Goal: Task Accomplishment & Management: Complete application form

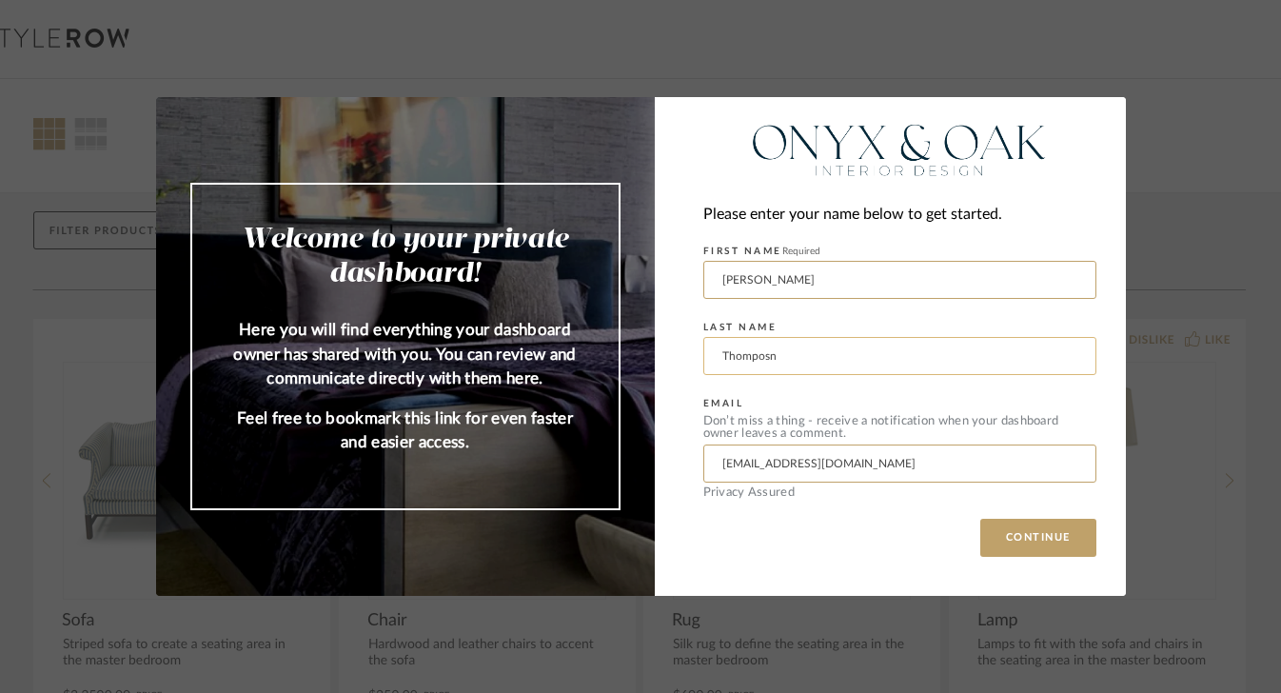
click at [774, 359] on input "Thomposn" at bounding box center [899, 356] width 393 height 38
click at [746, 274] on input "[PERSON_NAME]" at bounding box center [899, 280] width 393 height 38
click at [739, 365] on input "Thomposn" at bounding box center [899, 356] width 393 height 38
click at [735, 268] on input "[PERSON_NAME]" at bounding box center [899, 280] width 393 height 38
click at [751, 287] on input "ndon" at bounding box center [899, 280] width 393 height 38
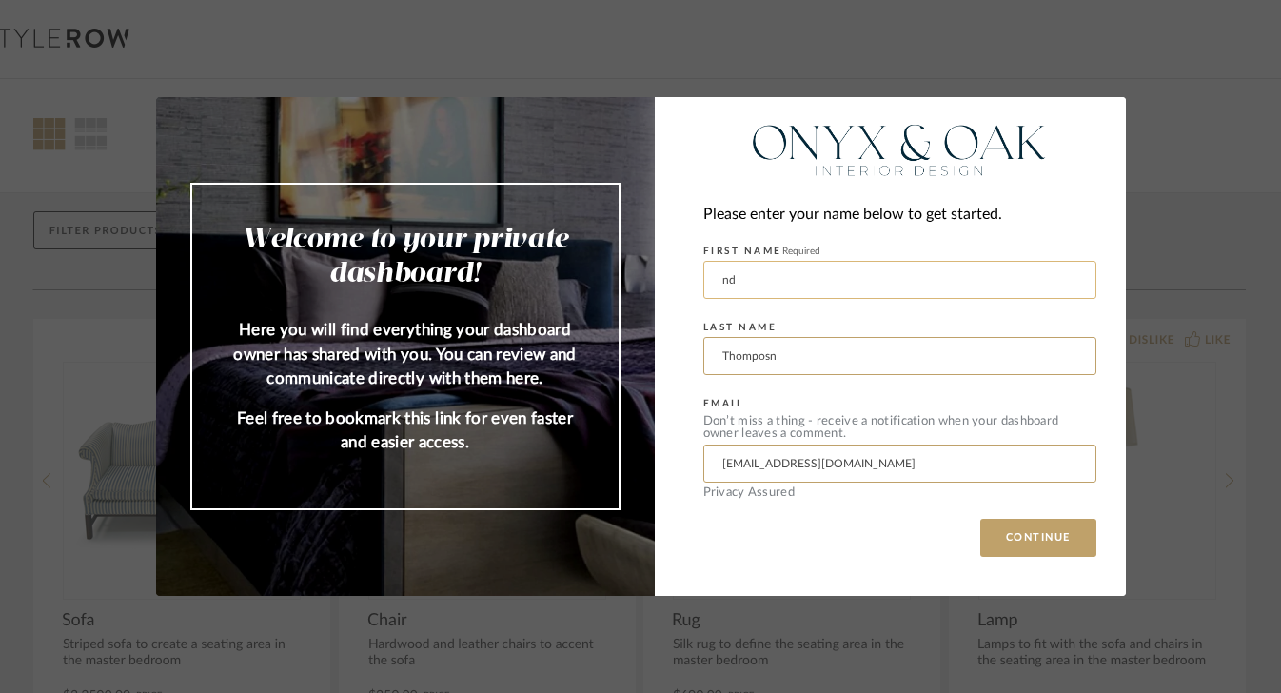
type input "n"
type input "[PERSON_NAME]"
type input "T"
click at [704, 143] on img at bounding box center [899, 147] width 393 height 67
click at [800, 276] on input "[PERSON_NAME]" at bounding box center [899, 280] width 393 height 38
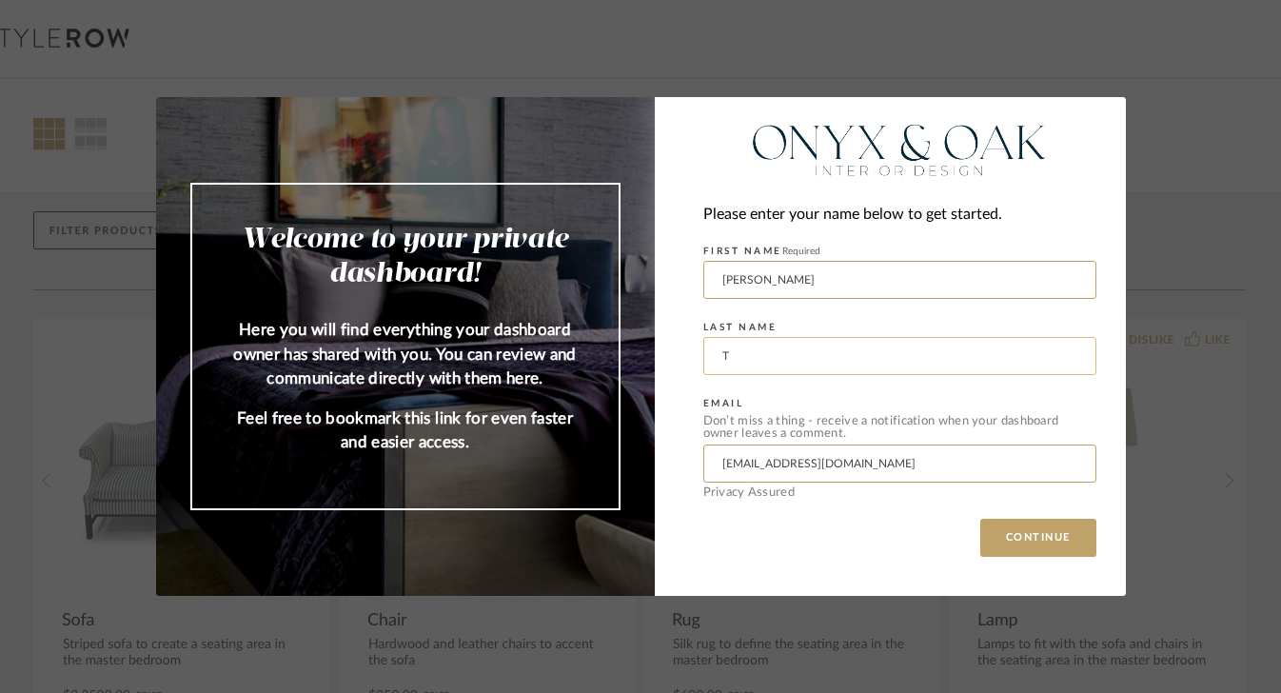
click at [704, 361] on input "T" at bounding box center [899, 356] width 393 height 38
click at [738, 284] on input "[PERSON_NAME]" at bounding box center [899, 280] width 393 height 38
click at [739, 360] on input "T" at bounding box center [899, 356] width 393 height 38
click at [757, 177] on img at bounding box center [899, 147] width 393 height 67
click at [745, 279] on input "[PERSON_NAME]" at bounding box center [899, 280] width 393 height 38
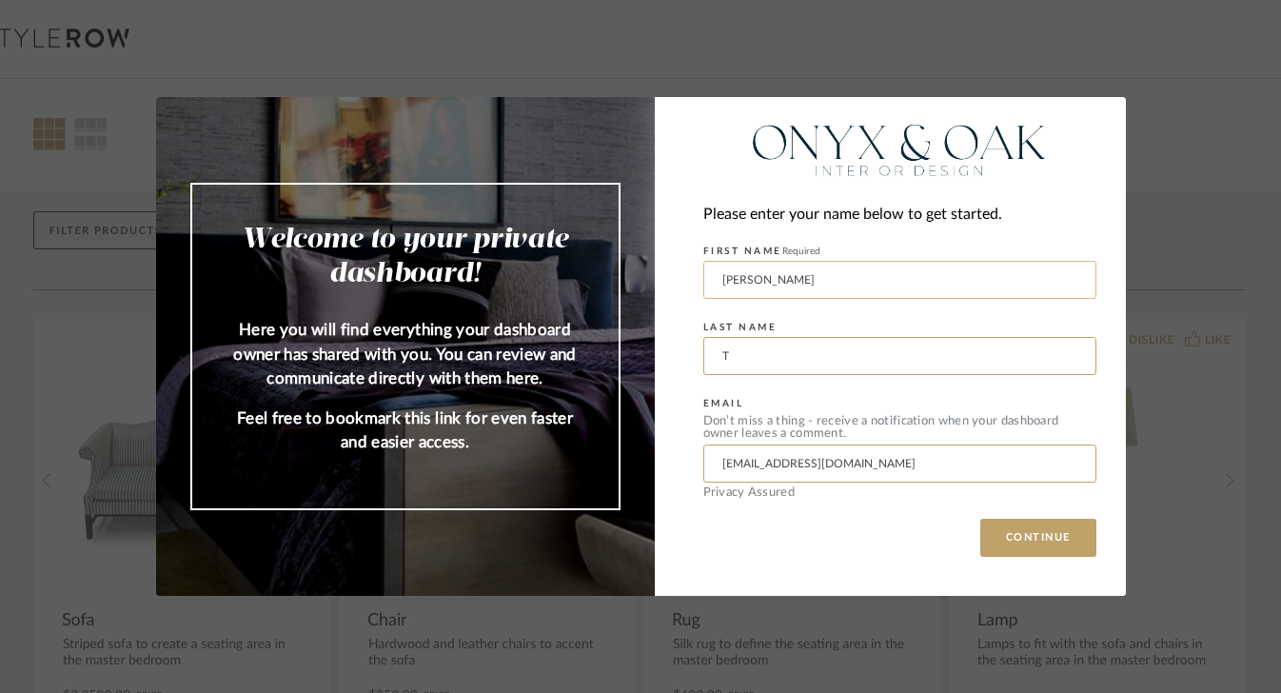
click at [759, 279] on input "[PERSON_NAME]" at bounding box center [899, 280] width 393 height 38
click at [741, 353] on input "T" at bounding box center [899, 356] width 393 height 38
type input "[PERSON_NAME]"
click at [1020, 522] on button "CONTINUE" at bounding box center [1038, 538] width 116 height 38
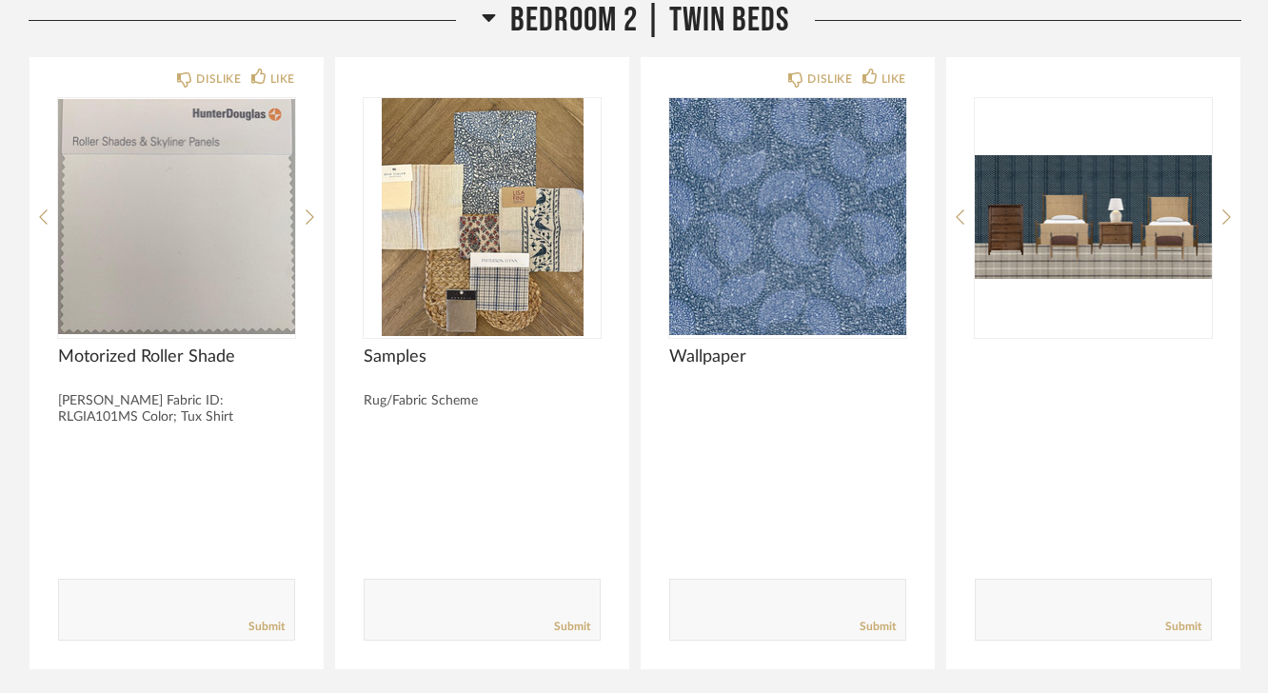
scroll to position [11845, 0]
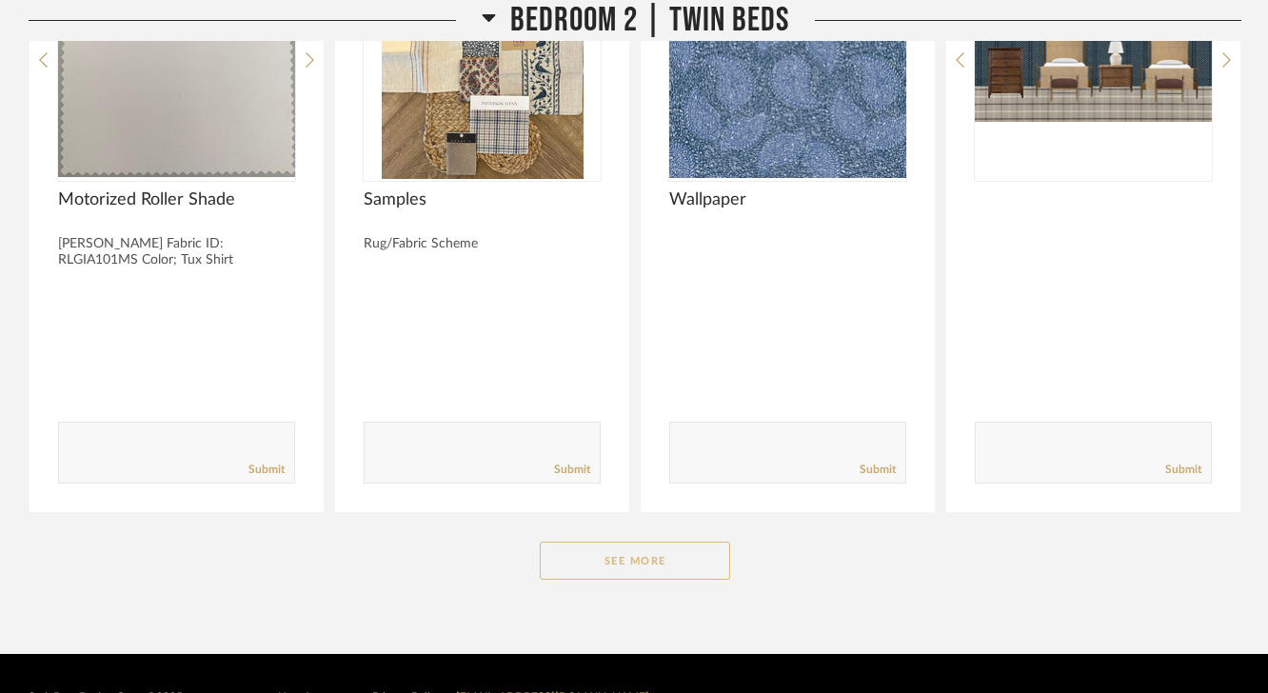
click at [628, 522] on button "See More" at bounding box center [635, 561] width 190 height 38
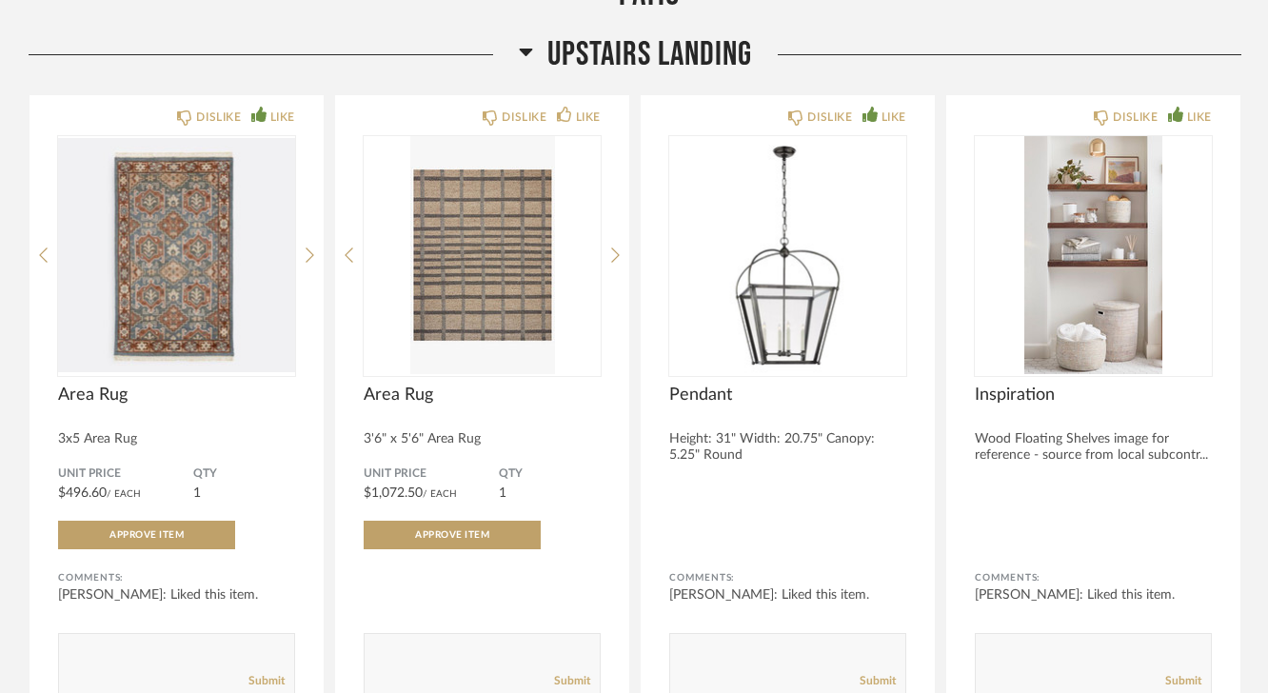
scroll to position [7960, 0]
